Goal: Task Accomplishment & Management: Complete application form

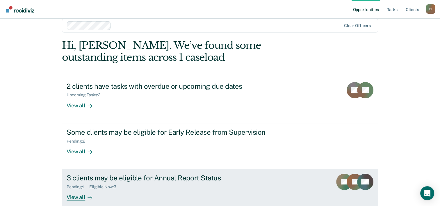
scroll to position [18, 0]
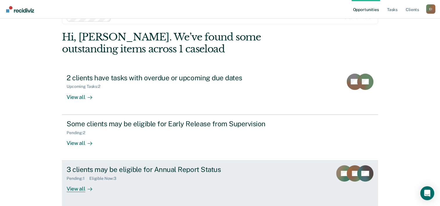
click at [78, 187] on div "View all" at bounding box center [83, 186] width 33 height 11
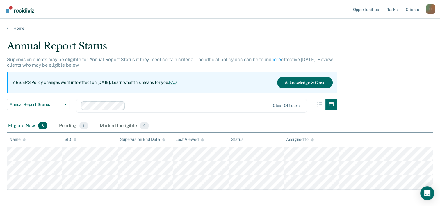
scroll to position [25, 0]
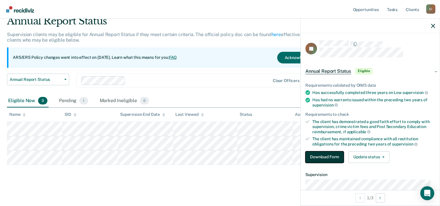
click at [315, 153] on button "Download Form" at bounding box center [324, 157] width 38 height 12
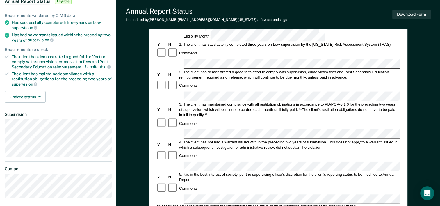
scroll to position [58, 0]
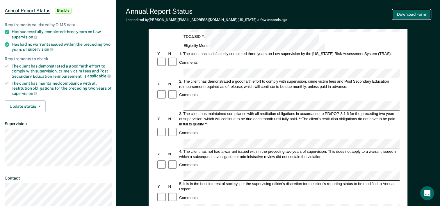
click at [402, 13] on button "Download Form" at bounding box center [411, 15] width 38 height 10
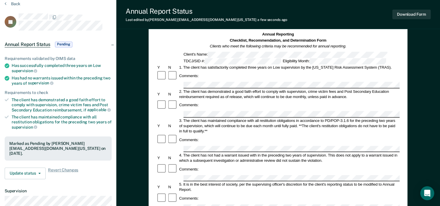
scroll to position [0, 0]
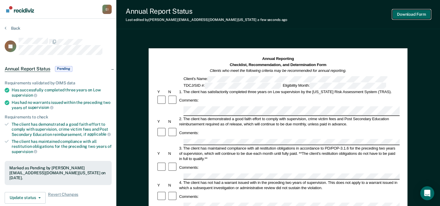
click at [399, 13] on button "Download Form" at bounding box center [411, 15] width 38 height 10
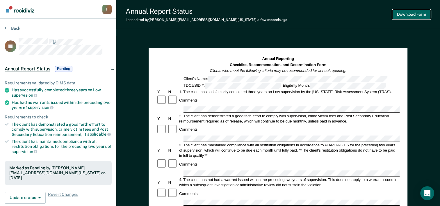
click at [404, 14] on button "Download Form" at bounding box center [411, 15] width 38 height 10
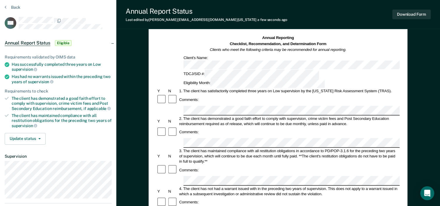
scroll to position [87, 0]
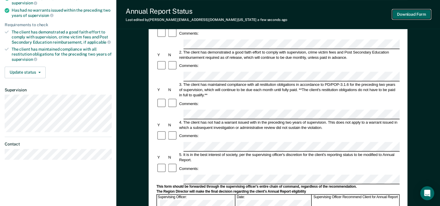
click at [406, 14] on button "Download Form" at bounding box center [411, 15] width 38 height 10
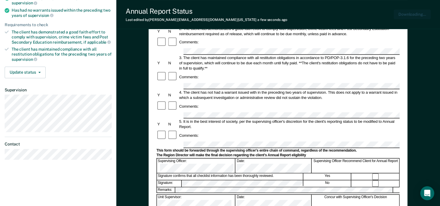
scroll to position [0, 0]
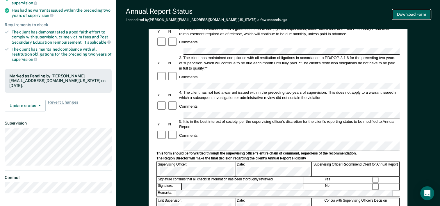
click at [400, 12] on button "Download Form" at bounding box center [411, 15] width 38 height 10
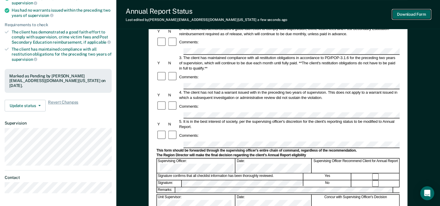
click at [400, 14] on button "Download Form" at bounding box center [411, 15] width 38 height 10
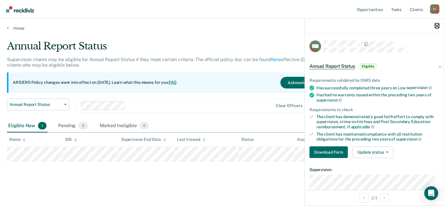
click at [437, 23] on button "button" at bounding box center [437, 25] width 4 height 5
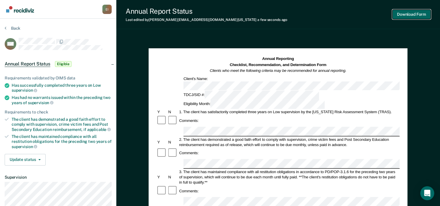
click at [401, 13] on button "Download Form" at bounding box center [411, 15] width 38 height 10
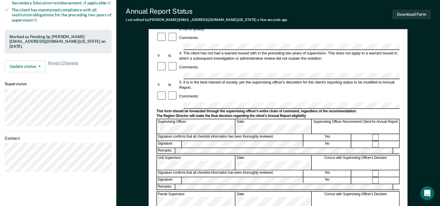
scroll to position [116, 0]
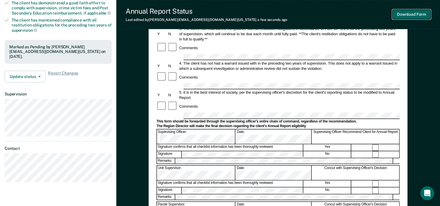
click at [400, 13] on button "Download Form" at bounding box center [411, 15] width 38 height 10
